Goal: Navigation & Orientation: Find specific page/section

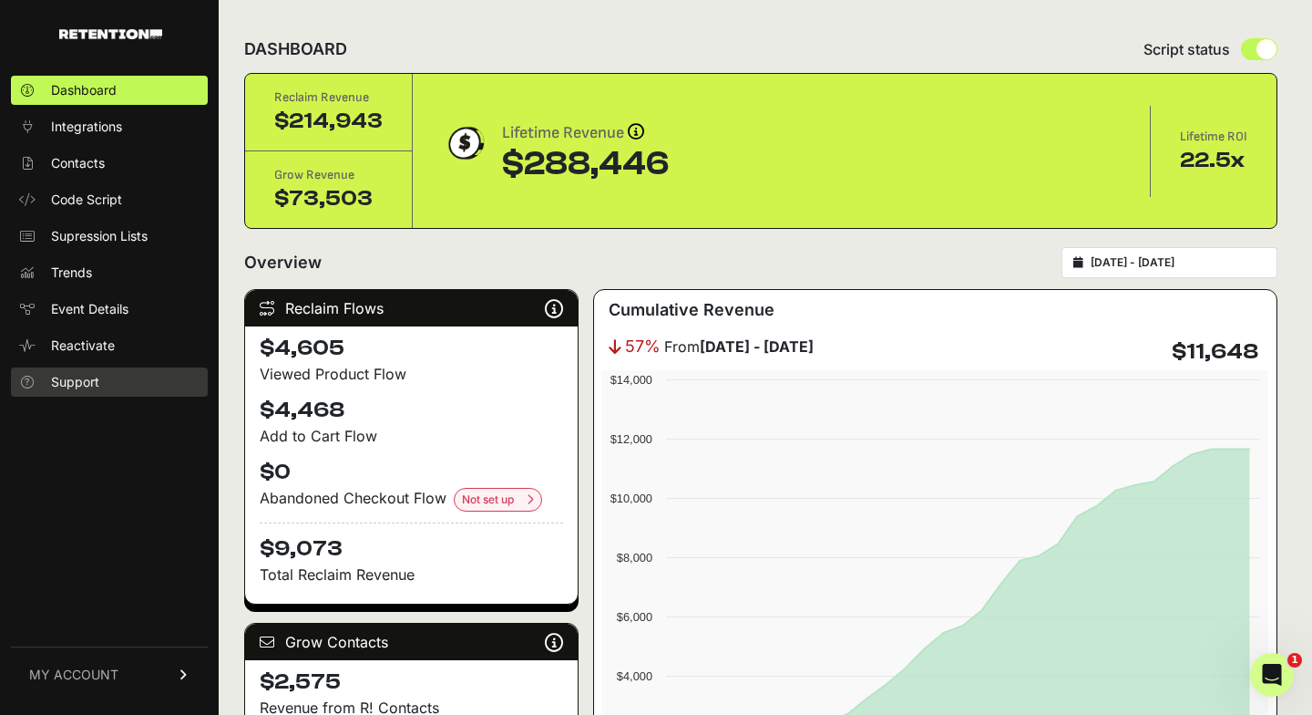
click at [136, 380] on link "Support" at bounding box center [109, 381] width 197 height 29
click at [121, 664] on link "MY ACCOUNT" at bounding box center [109, 674] width 197 height 56
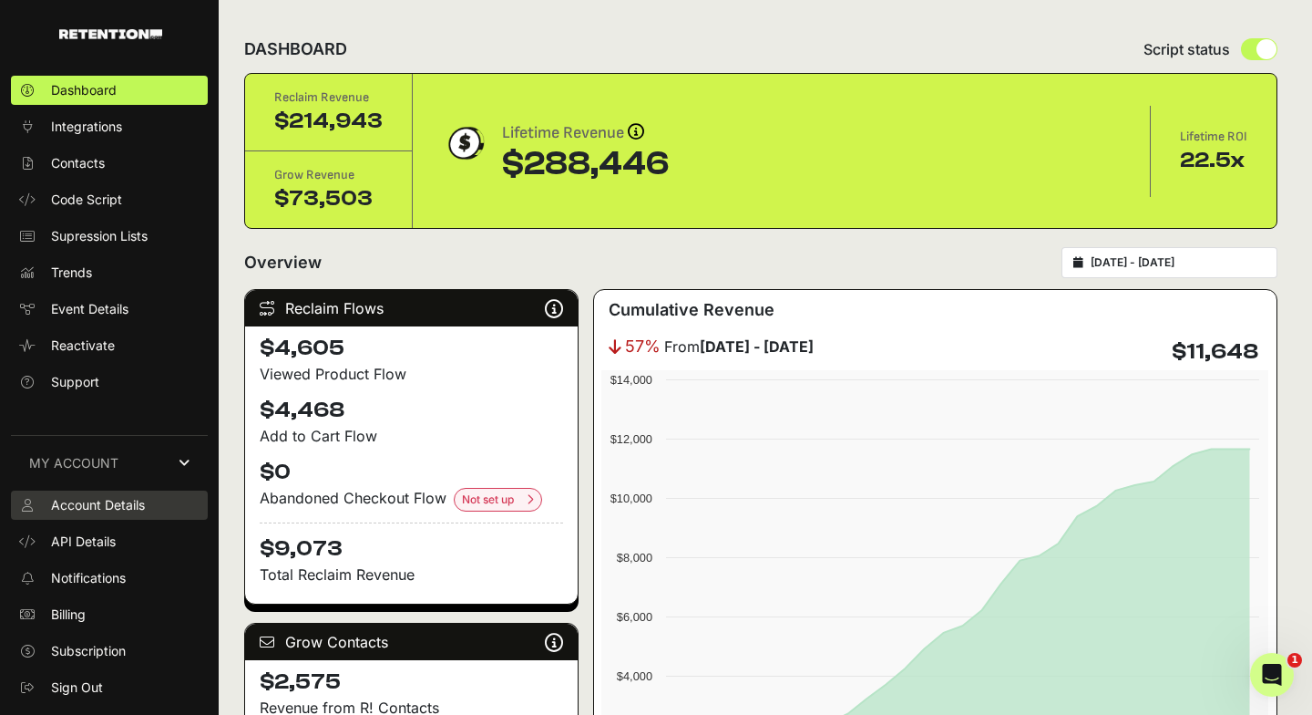
drag, startPoint x: 127, startPoint y: 499, endPoint x: 89, endPoint y: 652, distance: 157.6
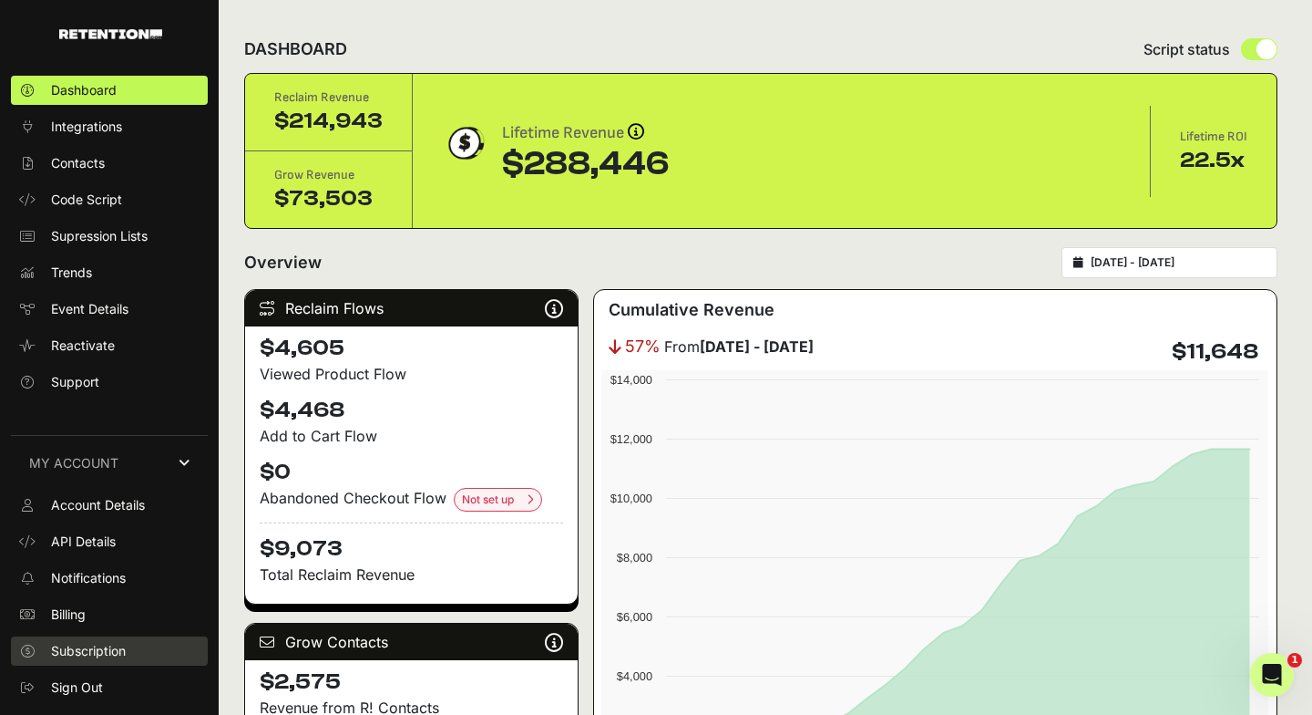
click at [89, 652] on span "Subscription" at bounding box center [88, 651] width 75 height 18
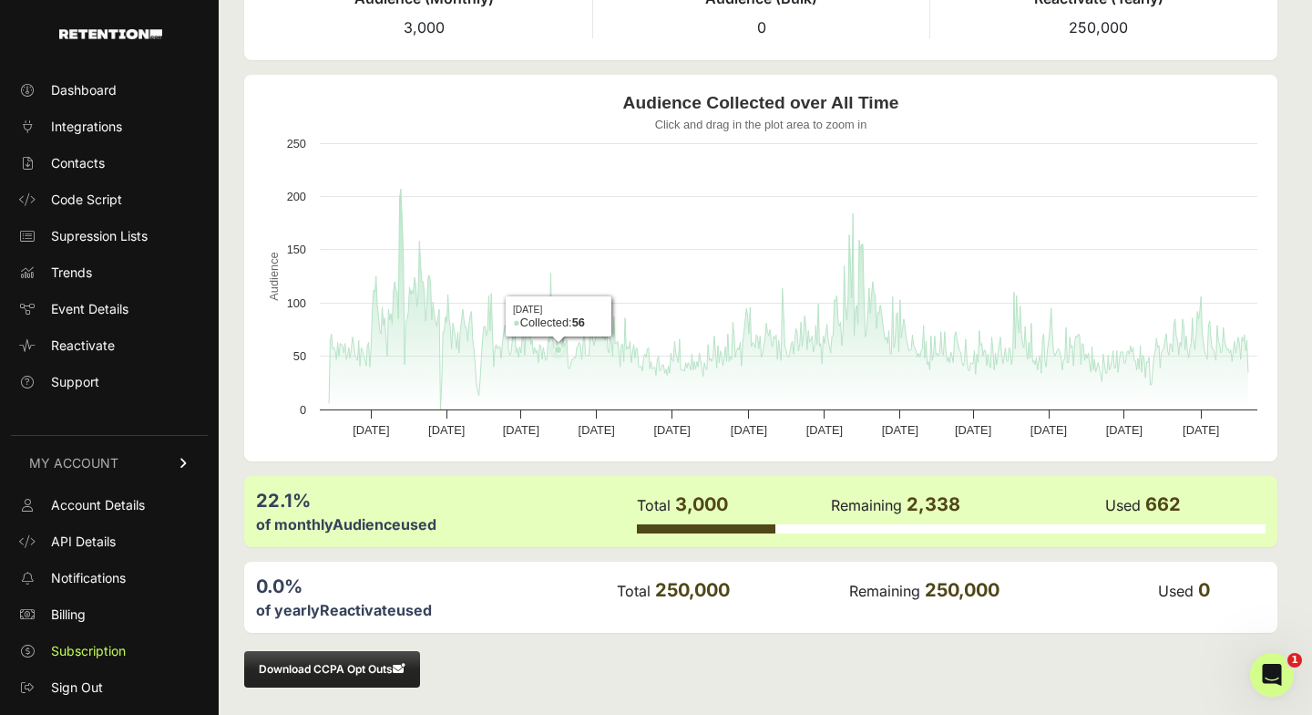
scroll to position [135, 0]
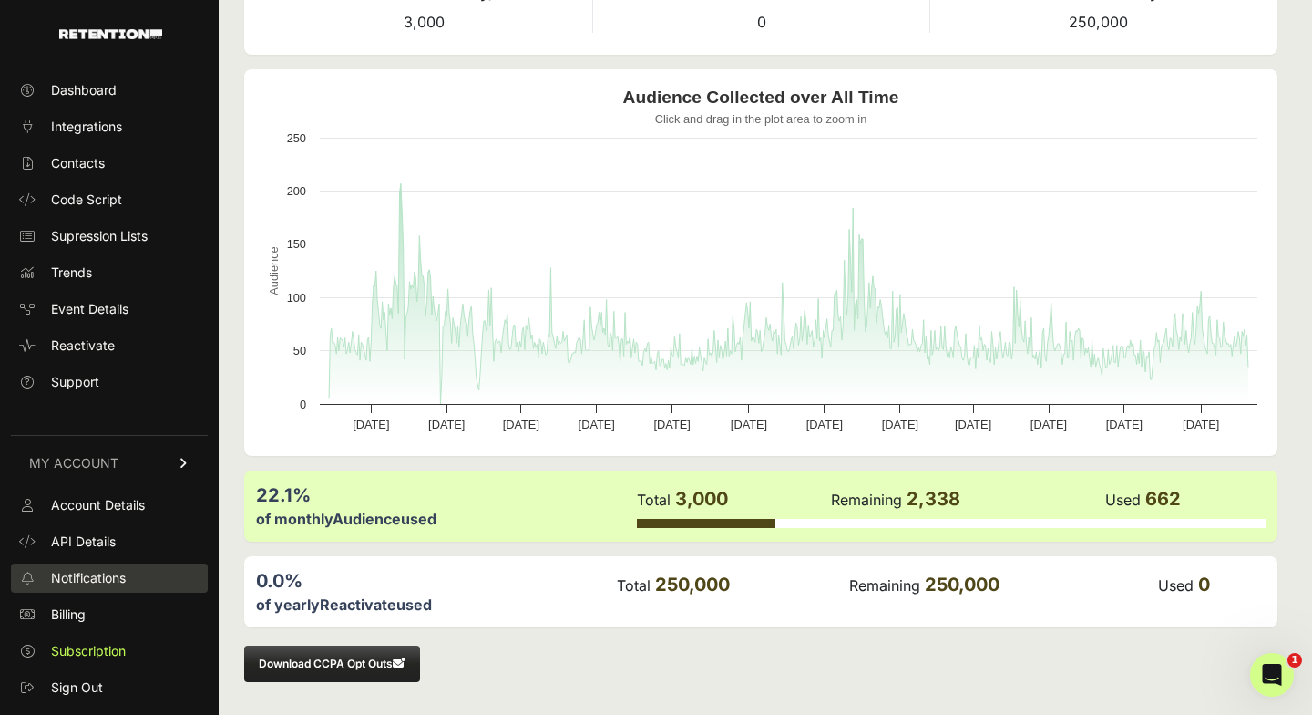
click at [119, 568] on link "Notifications" at bounding box center [109, 577] width 197 height 29
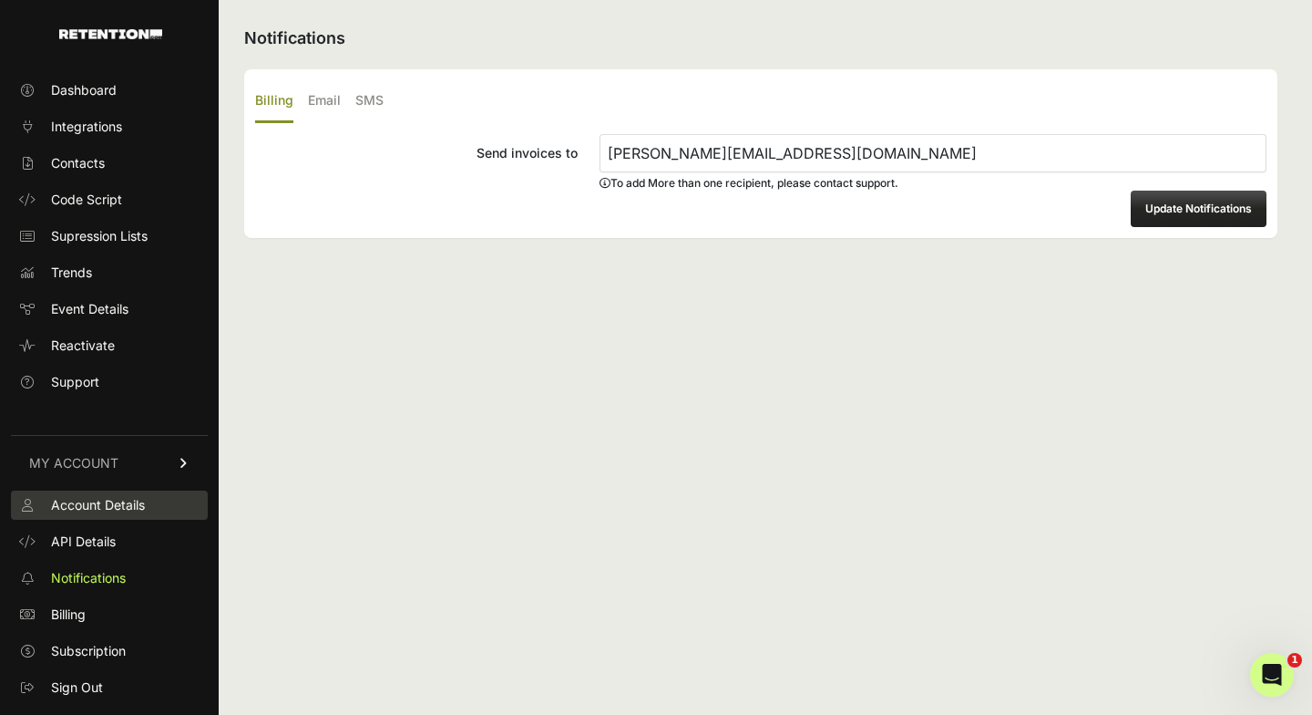
click at [128, 509] on span "Account Details" at bounding box center [98, 505] width 94 height 18
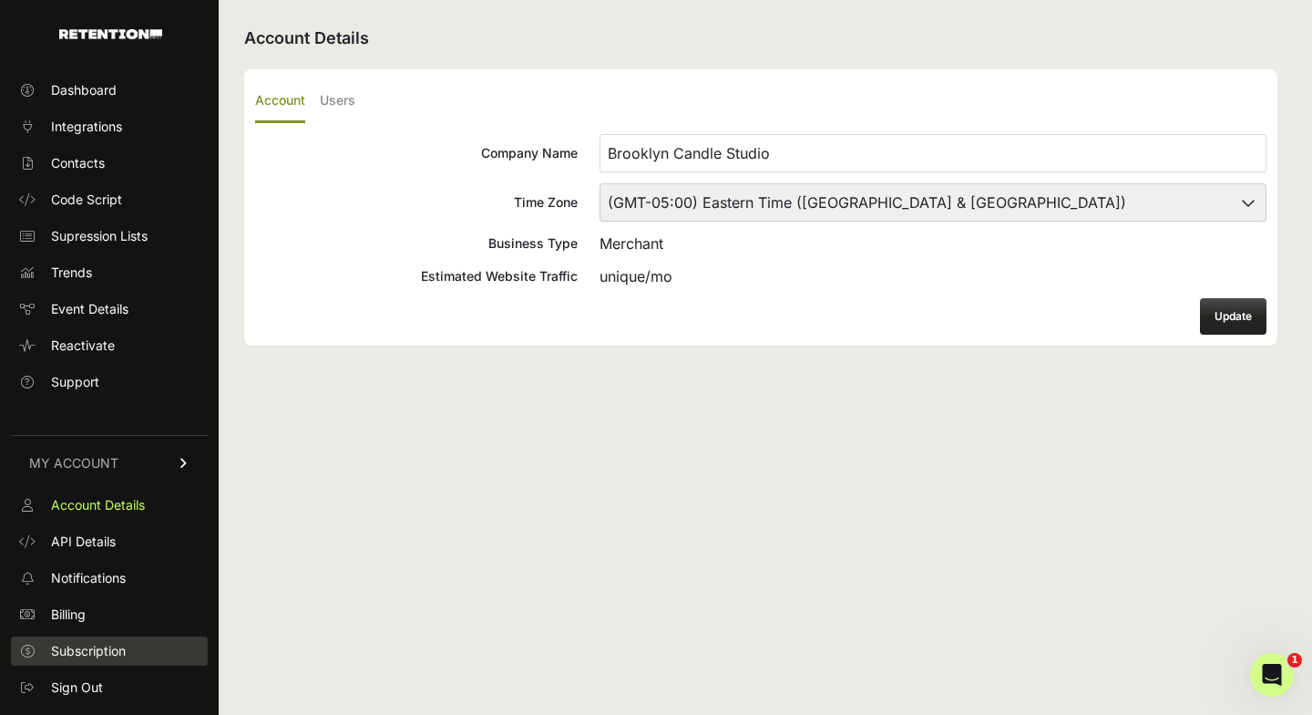
click at [91, 650] on span "Subscription" at bounding box center [88, 651] width 75 height 18
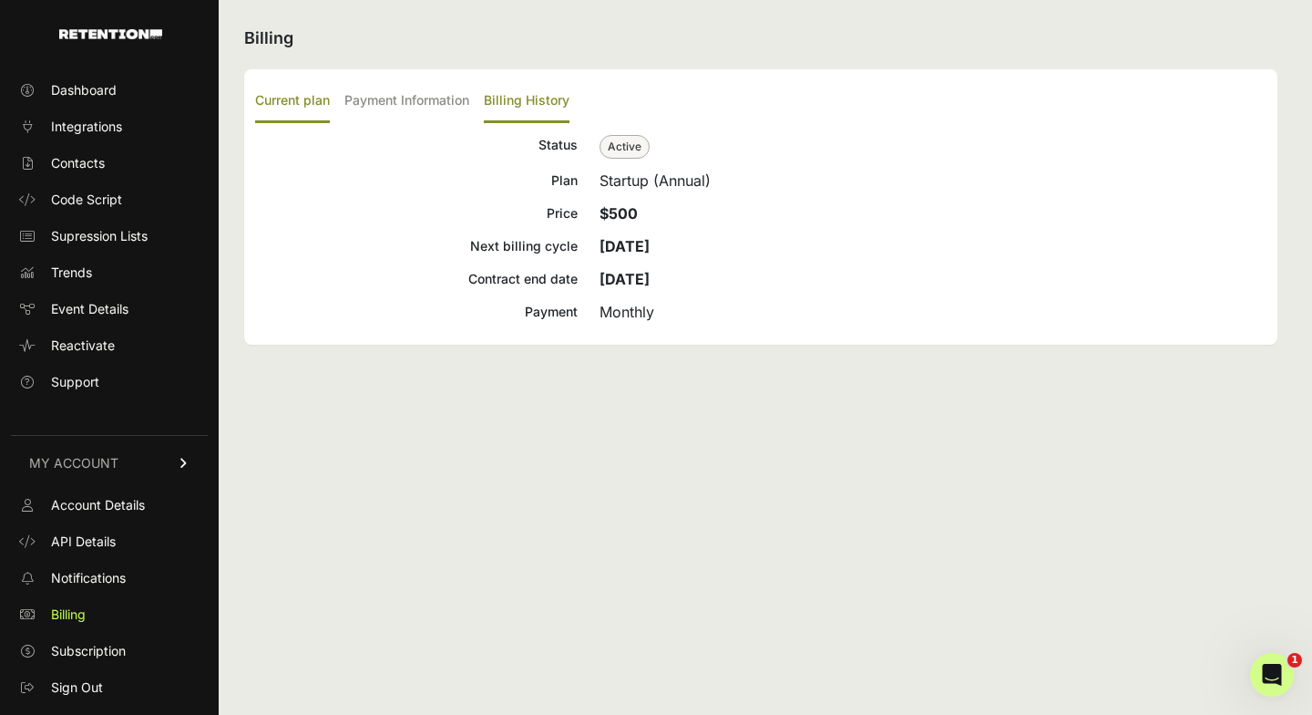
click at [523, 91] on label "Billing History" at bounding box center [527, 101] width 86 height 43
click at [0, 0] on input "Billing History" at bounding box center [0, 0] width 0 height 0
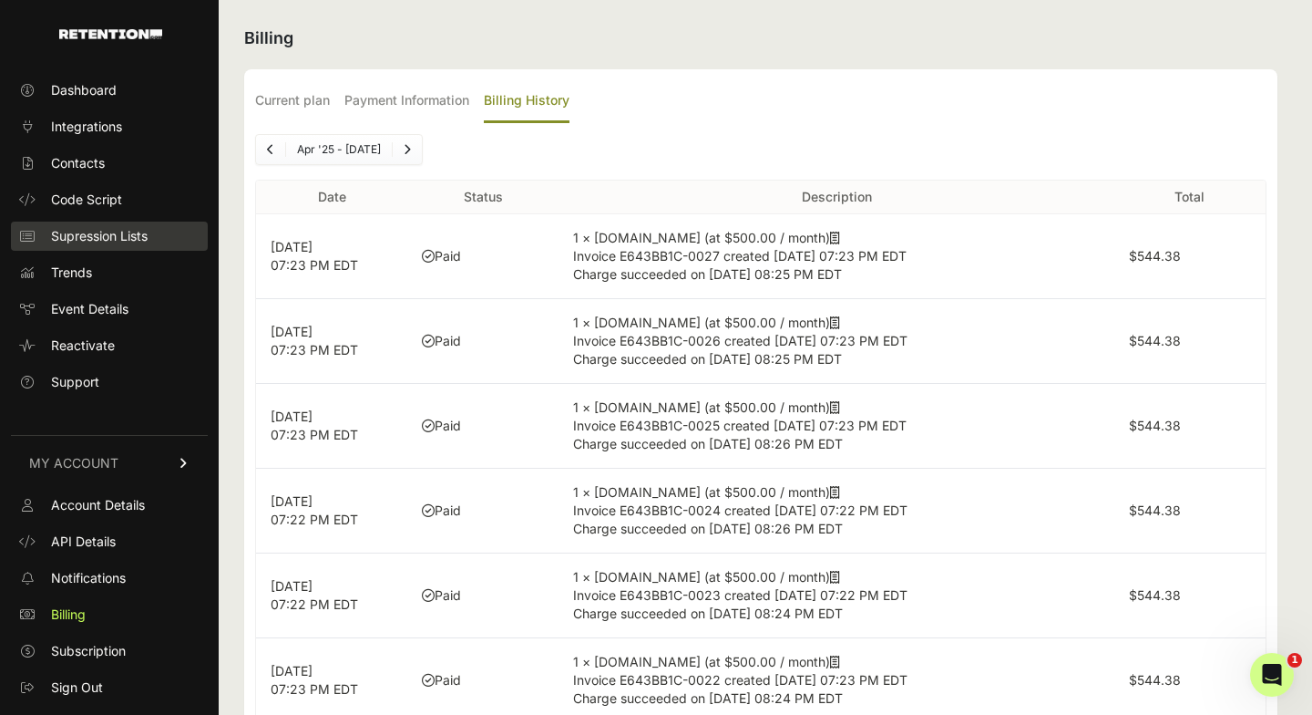
click at [162, 239] on link "Supression Lists" at bounding box center [109, 235] width 197 height 29
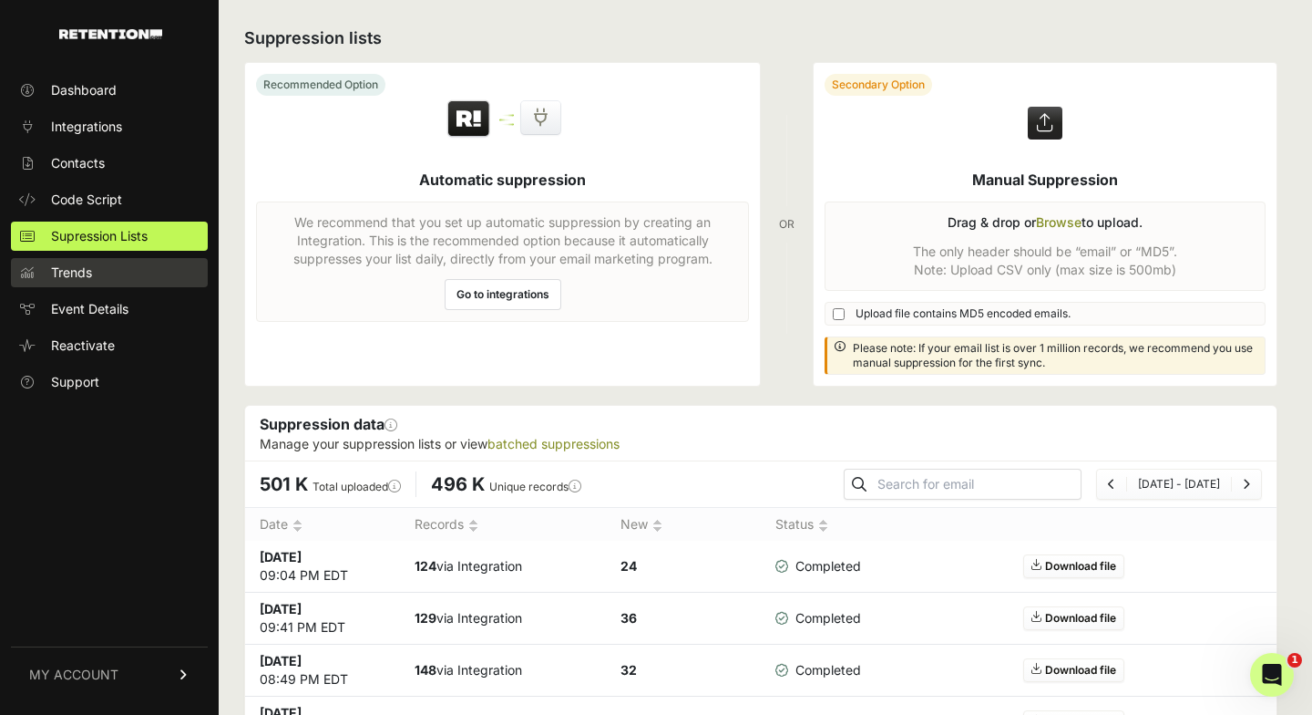
click at [125, 275] on link "Trends" at bounding box center [109, 272] width 197 height 29
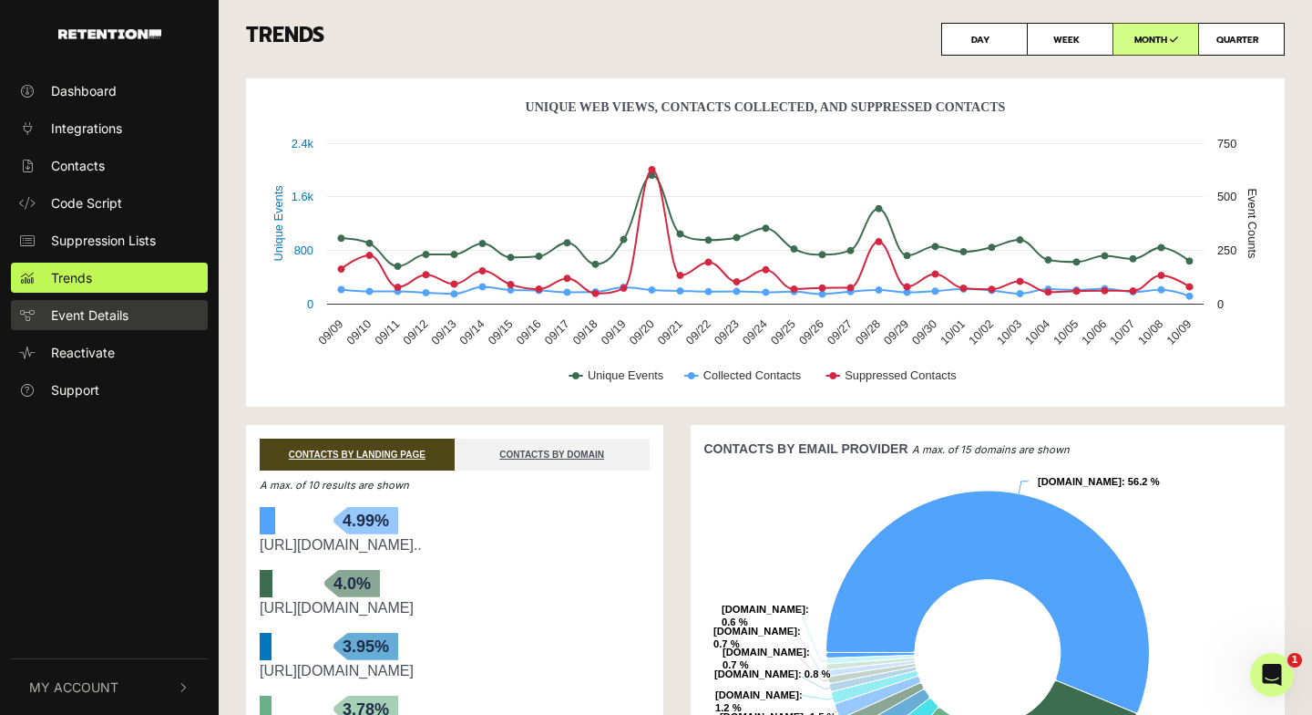
click at [135, 311] on link "Event Details" at bounding box center [109, 315] width 197 height 30
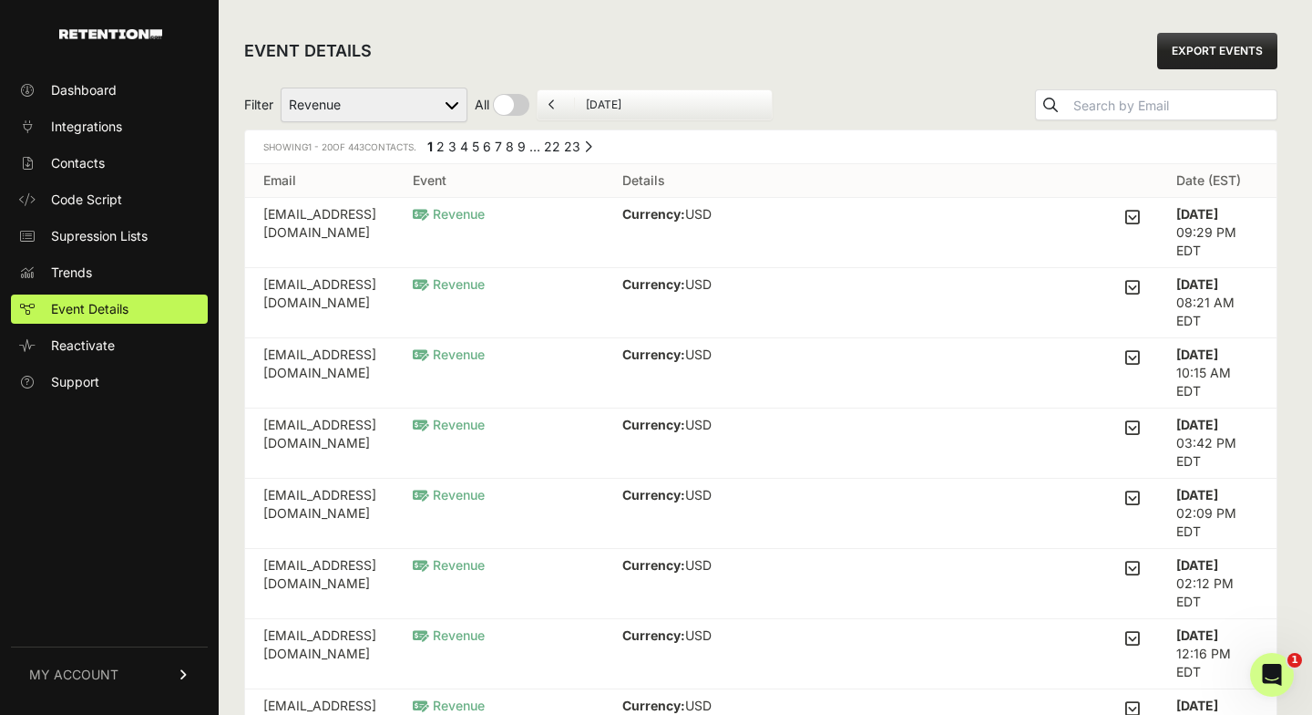
scroll to position [2, 0]
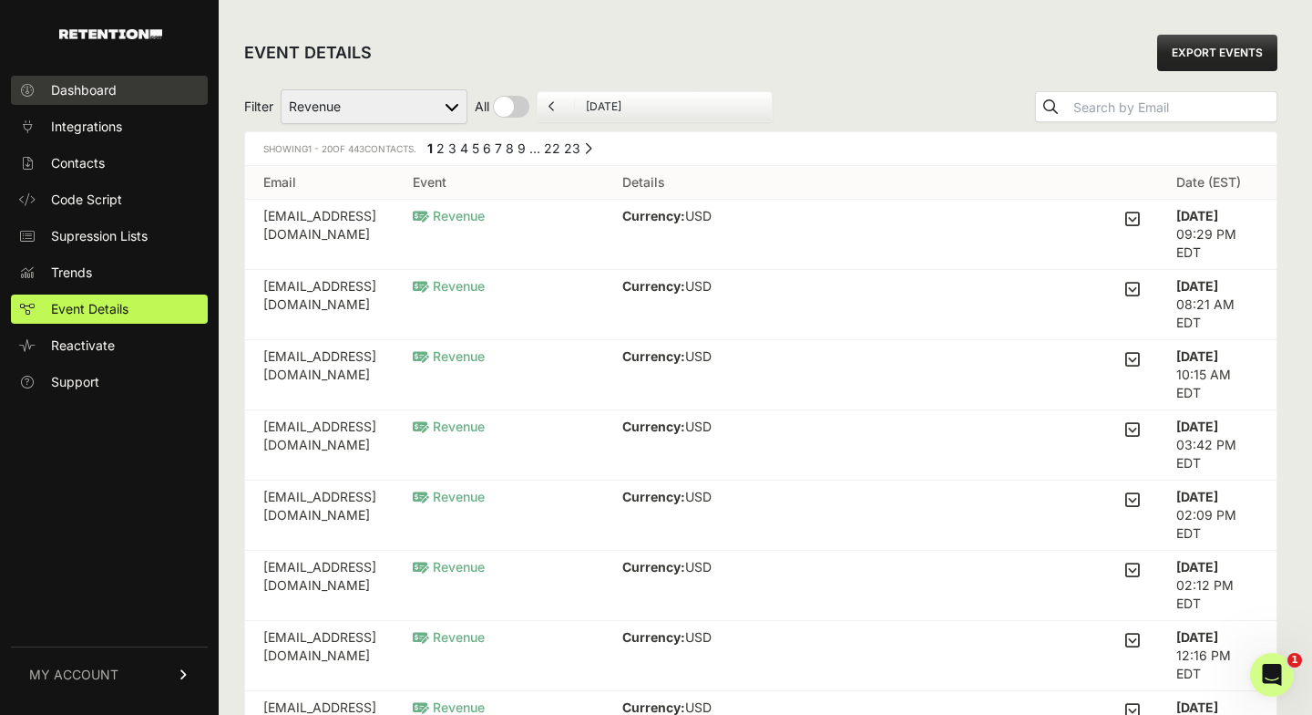
click at [67, 97] on span "Dashboard" at bounding box center [84, 90] width 66 height 18
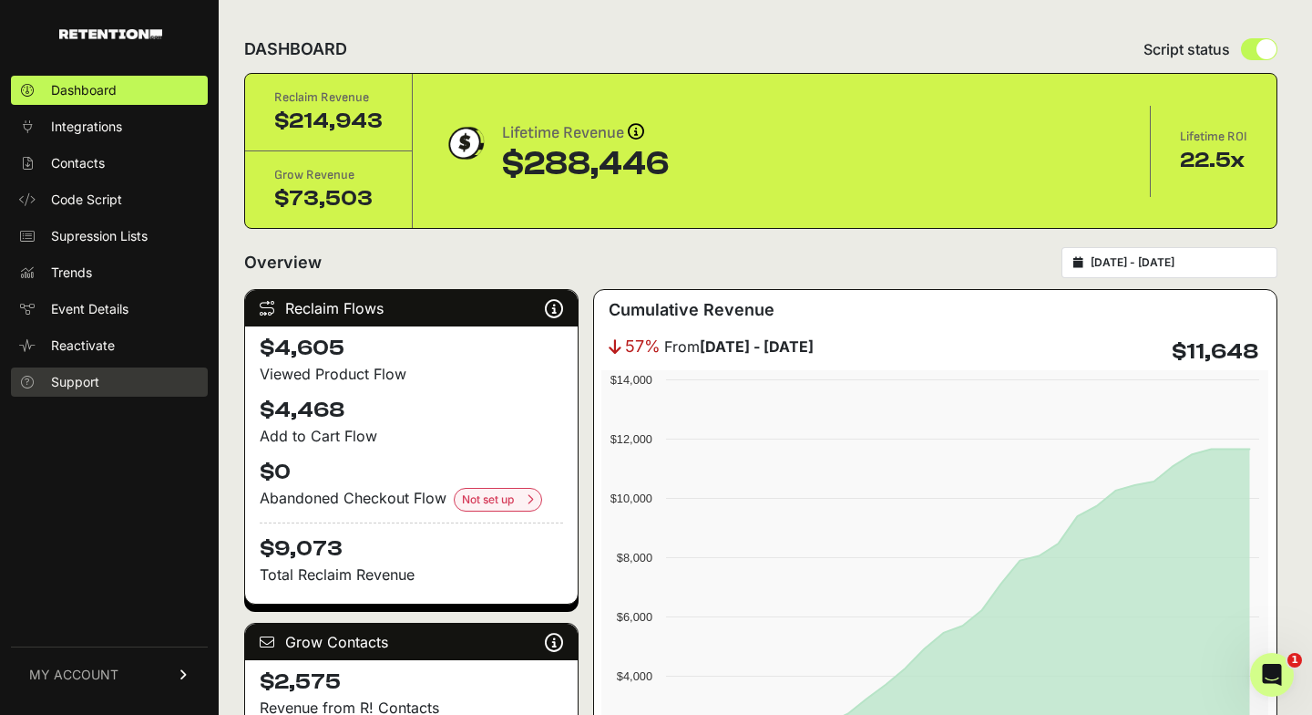
click at [139, 385] on link "Support" at bounding box center [109, 381] width 197 height 29
